Goal: Transaction & Acquisition: Purchase product/service

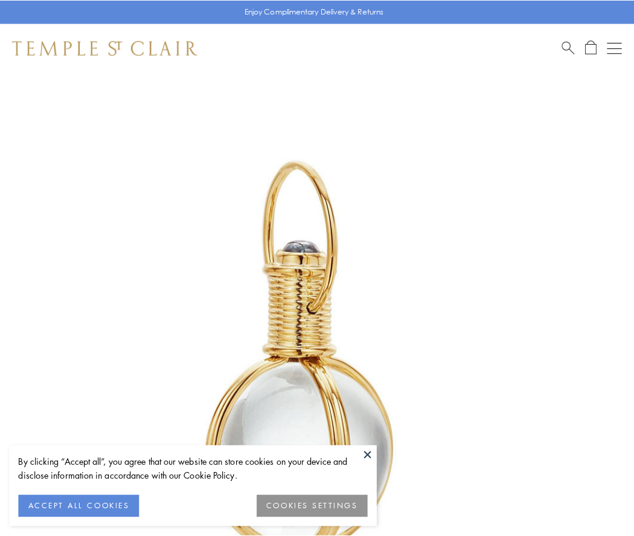
scroll to position [315, 0]
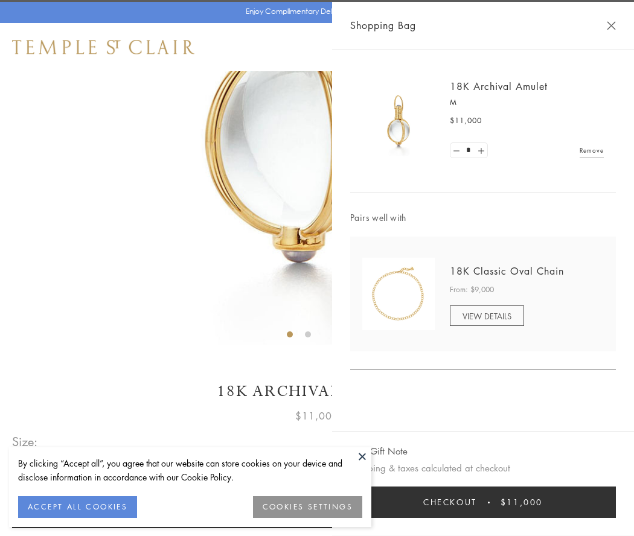
click at [483, 502] on button "Checkout $11,000" at bounding box center [482, 501] width 265 height 31
